Goal: Task Accomplishment & Management: Complete application form

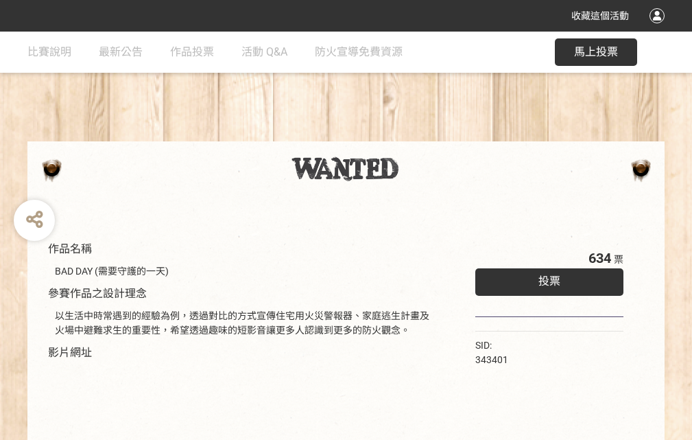
click at [659, 29] on div "收藏這個活動" at bounding box center [346, 16] width 692 height 32
click at [429, 135] on div "作品名稱 BAD DAY (需要守護的一天) 參賽作品之設計理念 以生活中時常遇到的經驗為例，透過對比的方式宣傳住宅用火災警報器、家庭逃生計畫及火場中避難求生…" at bounding box center [346, 320] width 692 height 577
click at [546, 278] on span "投票" at bounding box center [549, 280] width 22 height 13
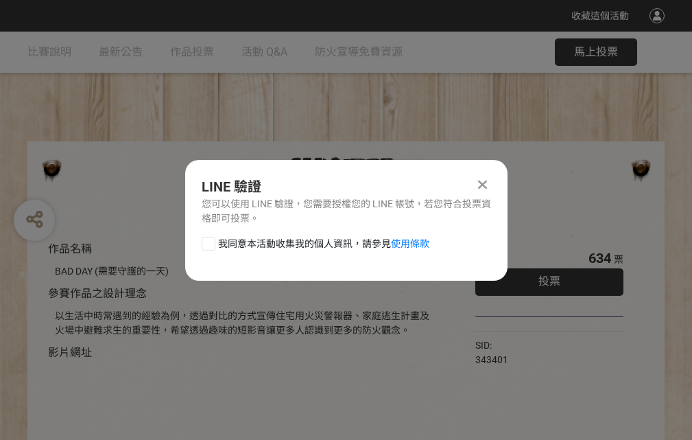
click at [207, 241] on div at bounding box center [209, 244] width 14 height 14
checkbox input "true"
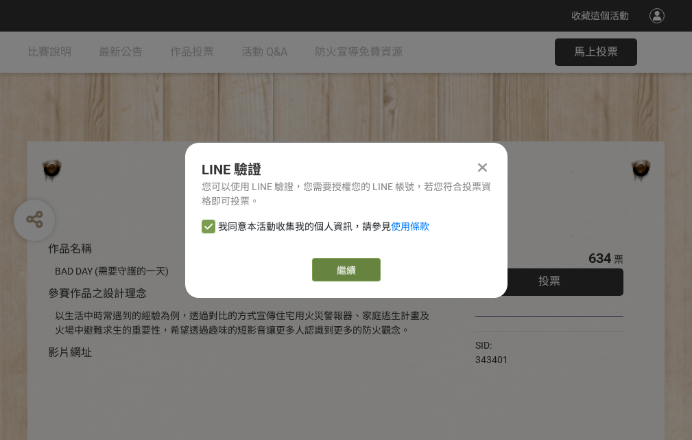
click at [345, 270] on link "繼續" at bounding box center [346, 269] width 69 height 23
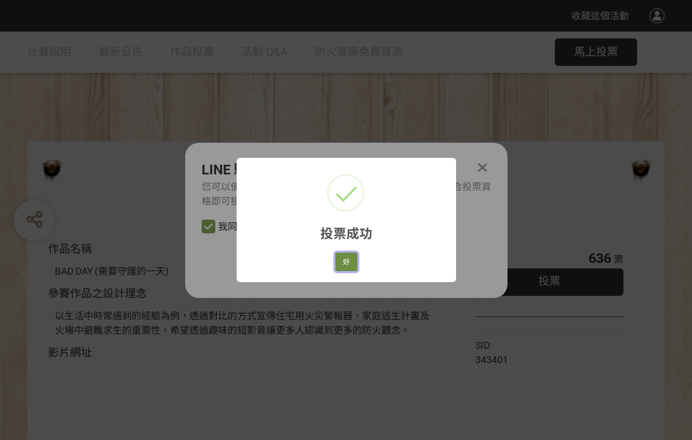
click at [342, 259] on button "好" at bounding box center [346, 261] width 22 height 19
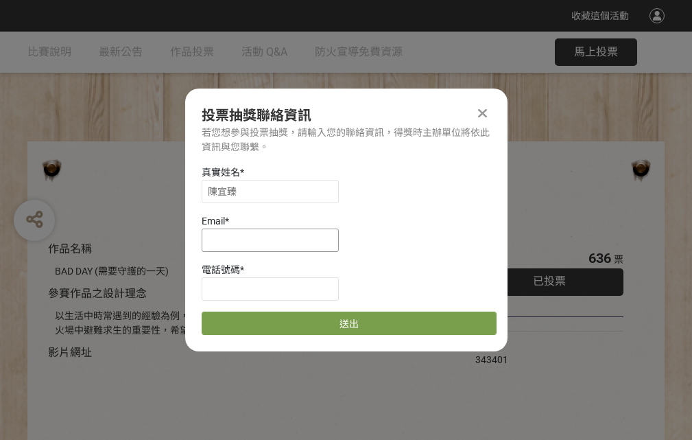
click at [274, 239] on input at bounding box center [270, 239] width 137 height 23
type input "[EMAIL_ADDRESS][DOMAIN_NAME]"
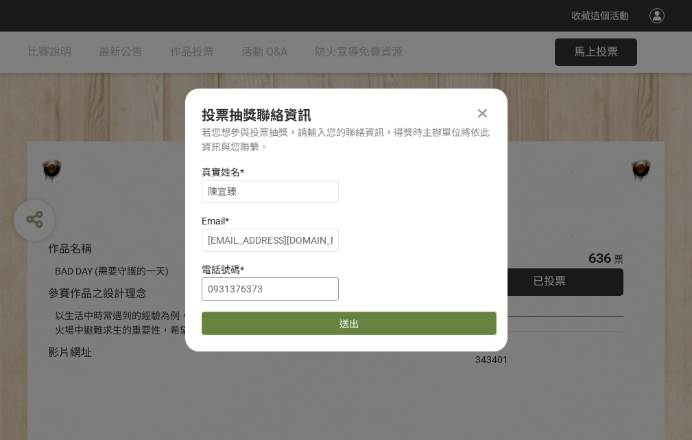
type input "0931376373"
click at [241, 318] on button "送出" at bounding box center [349, 322] width 295 height 23
